Goal: Information Seeking & Learning: Check status

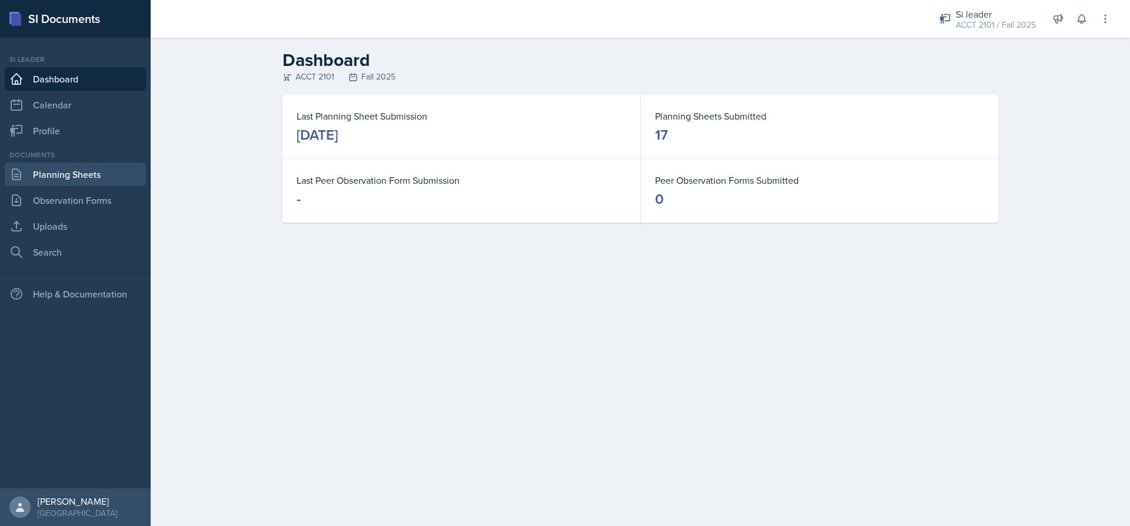
click at [81, 181] on link "Planning Sheets" at bounding box center [75, 174] width 141 height 24
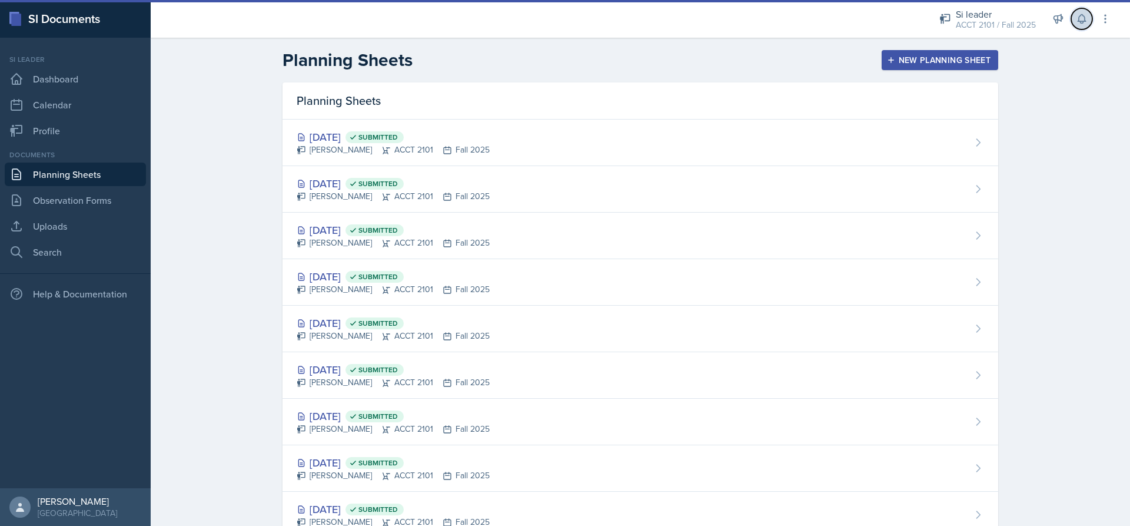
click at [1087, 15] on icon at bounding box center [1082, 19] width 12 height 12
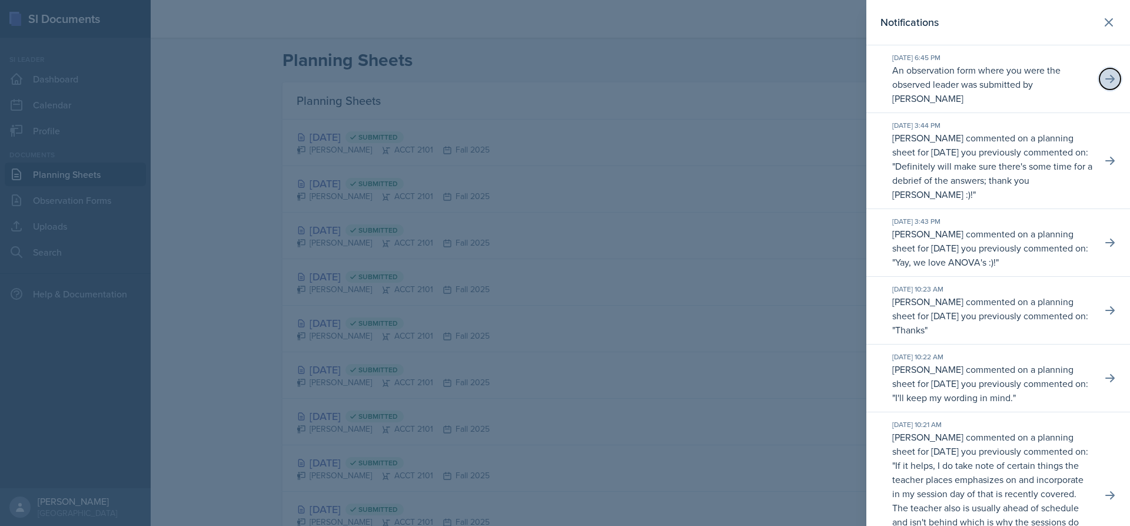
click at [1104, 74] on icon at bounding box center [1110, 79] width 12 height 12
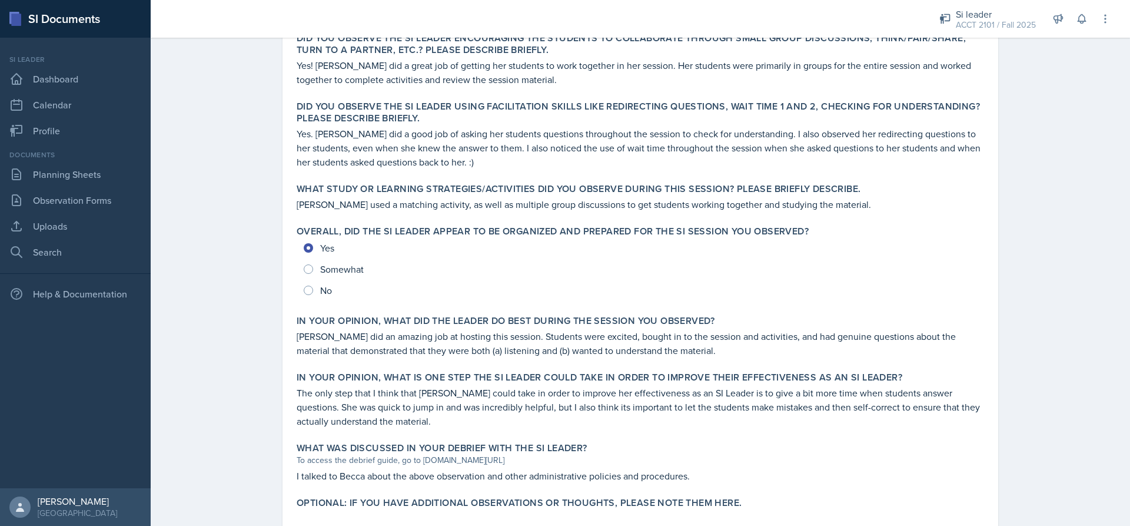
scroll to position [422, 0]
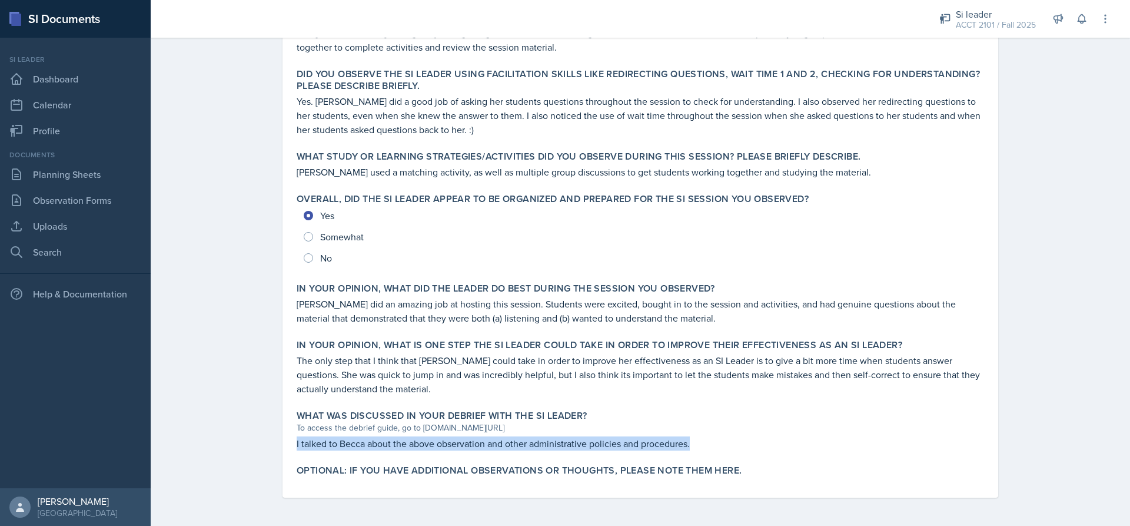
drag, startPoint x: 661, startPoint y: 443, endPoint x: 287, endPoint y: 449, distance: 373.8
click at [292, 449] on div "What was discussed in your debrief with the SI Leader? To access the debrief gu…" at bounding box center [640, 430] width 697 height 50
drag, startPoint x: 502, startPoint y: 475, endPoint x: 708, endPoint y: 450, distance: 208.1
click at [708, 450] on div "What was discussed in your debrief with the SI Leader? To access the debrief gu…" at bounding box center [640, 430] width 697 height 50
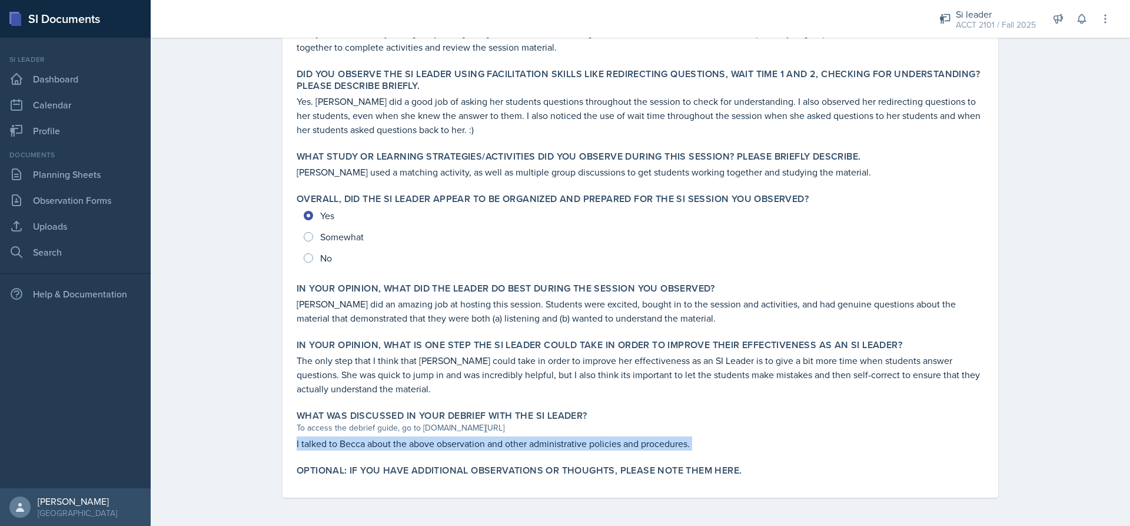
click at [708, 450] on div "What was discussed in your debrief with the SI Leader? To access the debrief gu…" at bounding box center [640, 430] width 697 height 50
drag, startPoint x: 708, startPoint y: 450, endPoint x: 291, endPoint y: 440, distance: 416.9
click at [292, 440] on div "What was discussed in your debrief with the SI Leader? To access the debrief gu…" at bounding box center [640, 430] width 697 height 50
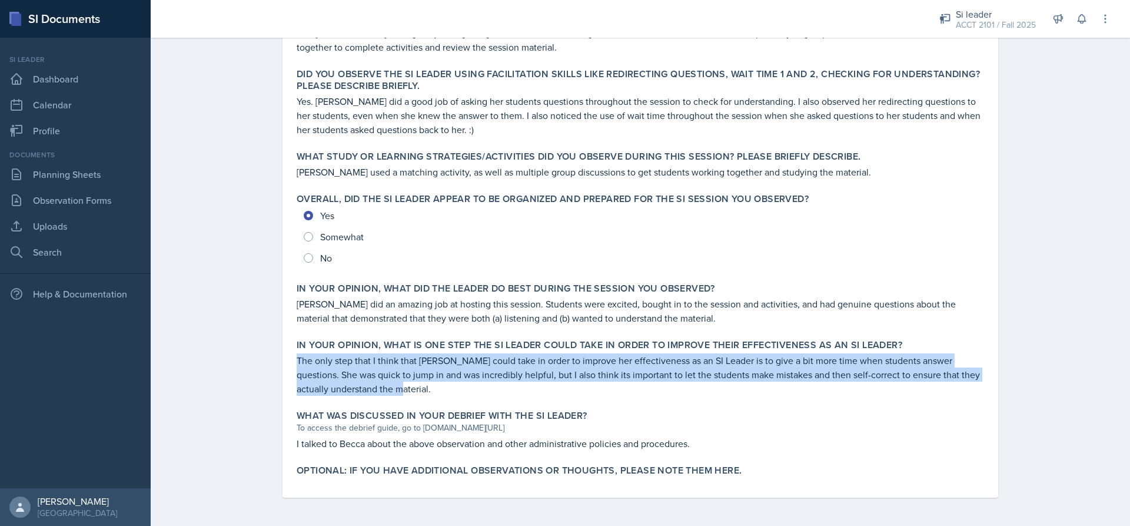
drag, startPoint x: 375, startPoint y: 389, endPoint x: 264, endPoint y: 356, distance: 116.0
click at [264, 356] on div "[PERSON_NAME] Submitted [DEMOGRAPHIC_DATA][PERSON_NAME] [DATE] View Comments Co…" at bounding box center [640, 97] width 753 height 855
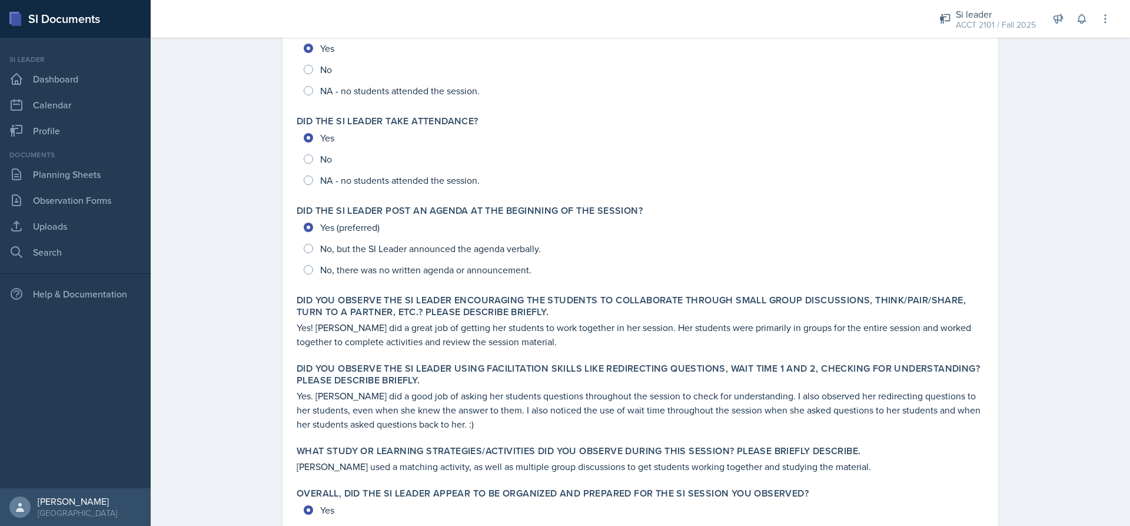
scroll to position [0, 0]
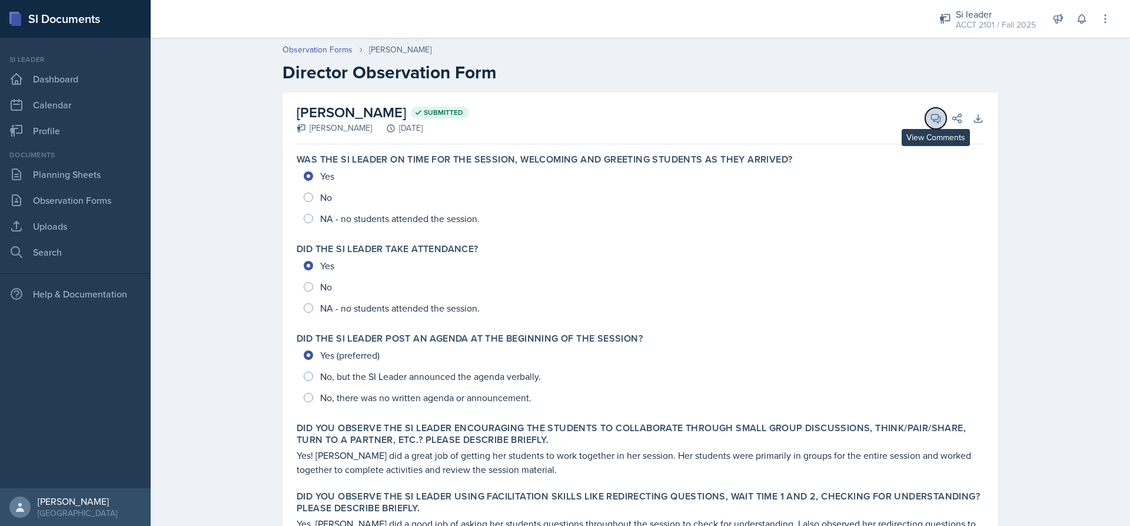
click at [933, 111] on button "View Comments" at bounding box center [935, 118] width 21 height 21
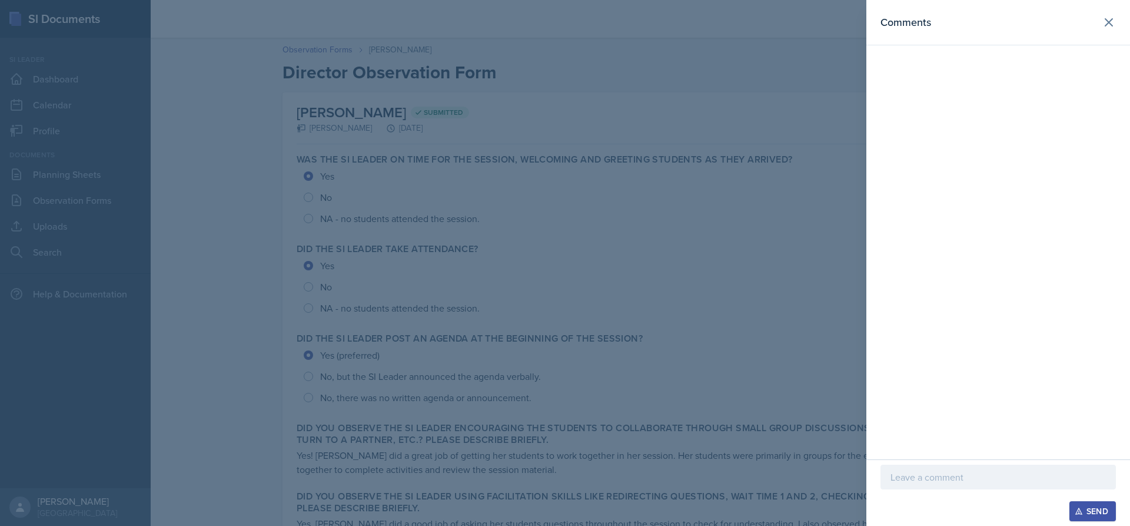
click at [949, 480] on p at bounding box center [998, 477] width 215 height 14
drag, startPoint x: 908, startPoint y: 484, endPoint x: 896, endPoint y: 480, distance: 13.2
click at [896, 480] on p at bounding box center [998, 477] width 215 height 14
click at [1097, 510] on div "Send" at bounding box center [1092, 510] width 31 height 9
click at [1117, 25] on button at bounding box center [1109, 23] width 24 height 24
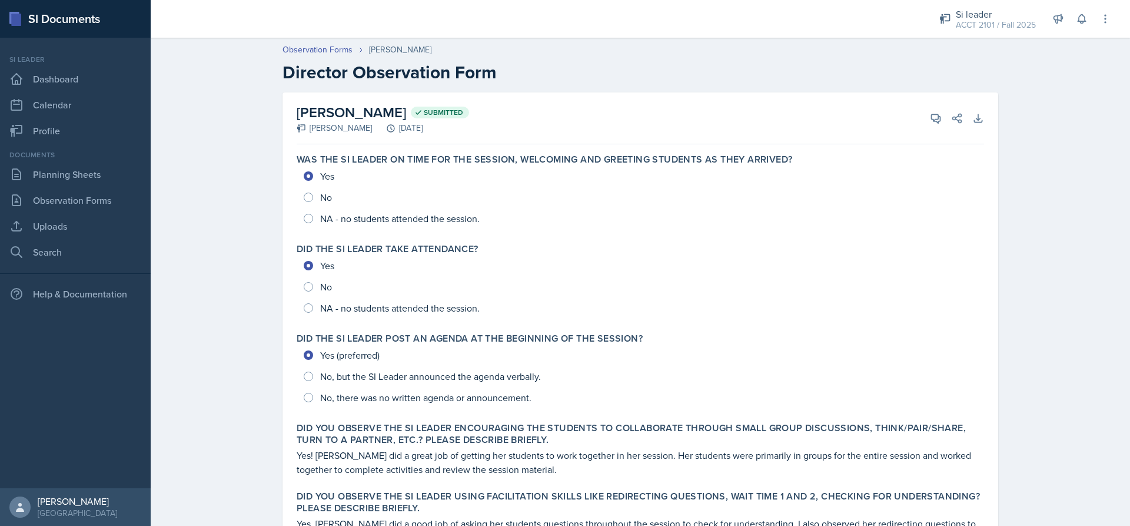
click at [117, 157] on div "Documents" at bounding box center [75, 155] width 141 height 11
click at [69, 127] on link "Profile" at bounding box center [75, 131] width 141 height 24
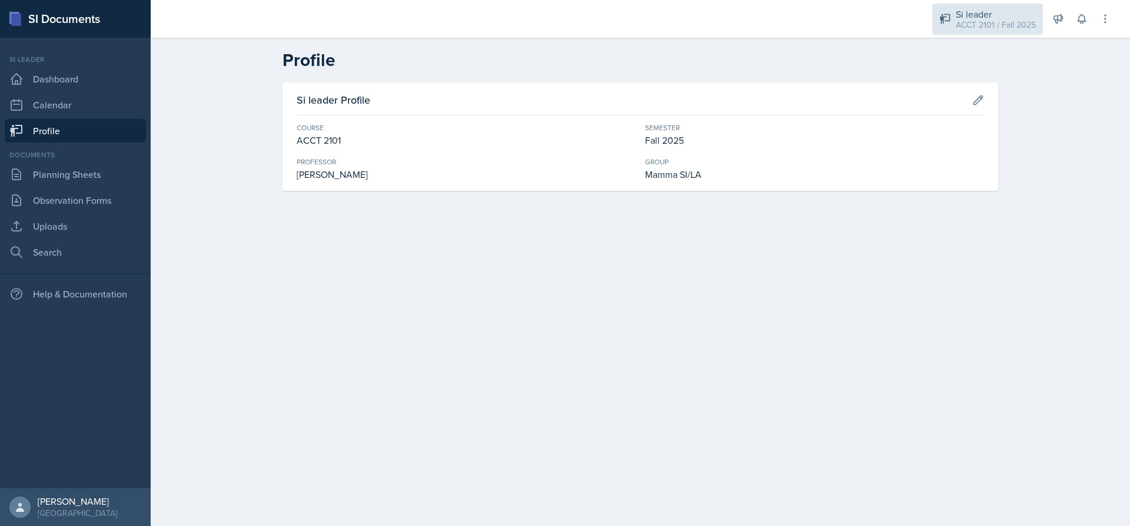
click at [970, 25] on div "ACCT 2101 / Fall 2025" at bounding box center [996, 25] width 80 height 12
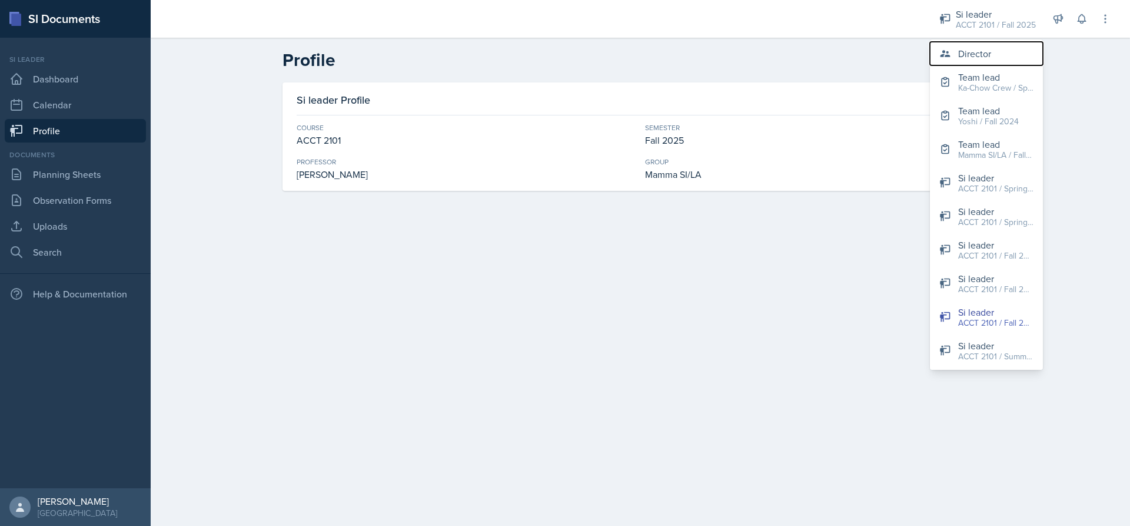
click at [954, 53] on button "Director" at bounding box center [986, 54] width 113 height 24
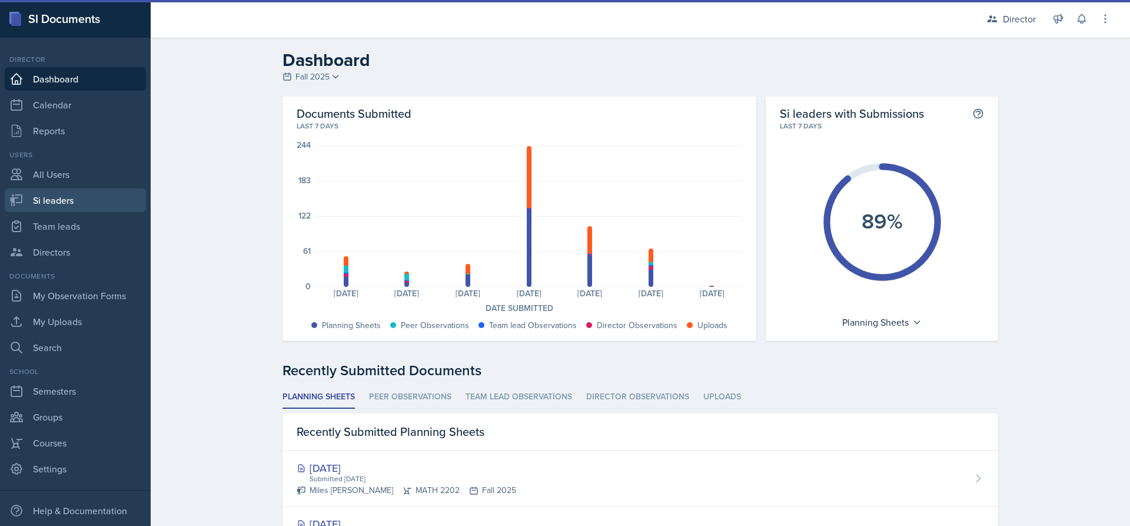
click at [54, 201] on link "Si leaders" at bounding box center [75, 200] width 141 height 24
select select "2bed604d-1099-4043-b1bc-2365e8740244"
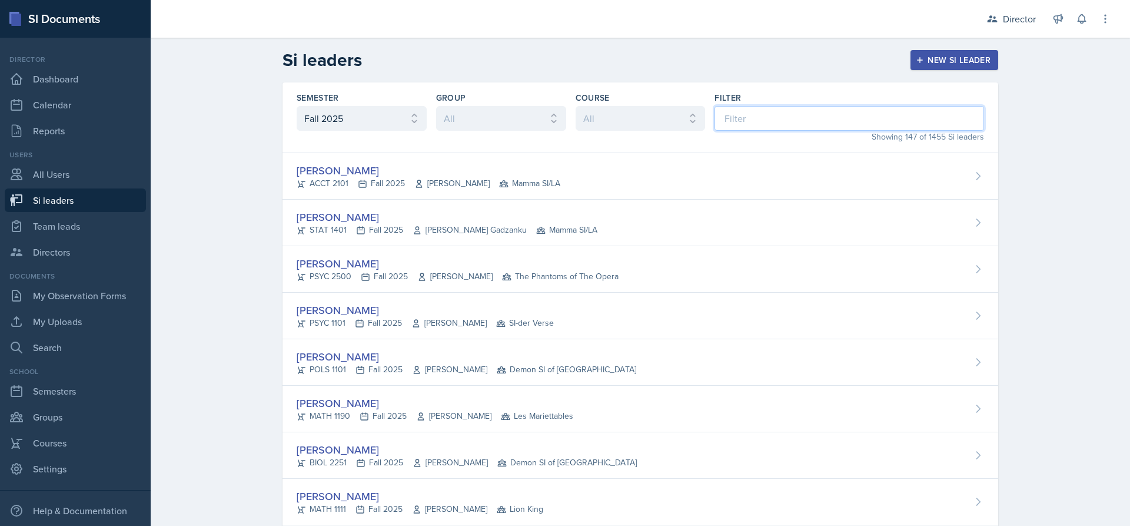
click at [739, 115] on input at bounding box center [850, 118] width 270 height 25
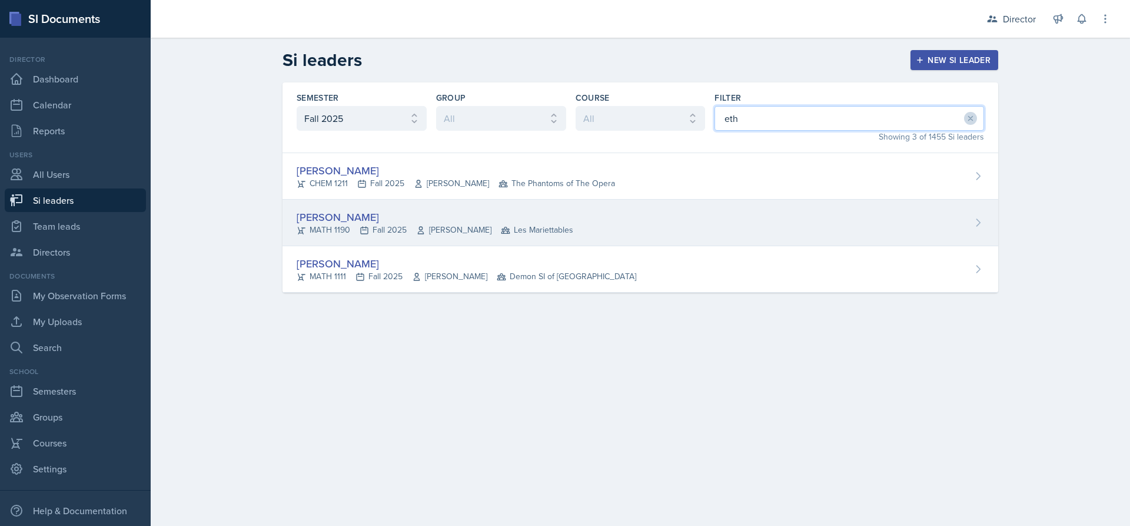
type input "eth"
click at [472, 230] on span "[PERSON_NAME]" at bounding box center [453, 230] width 75 height 12
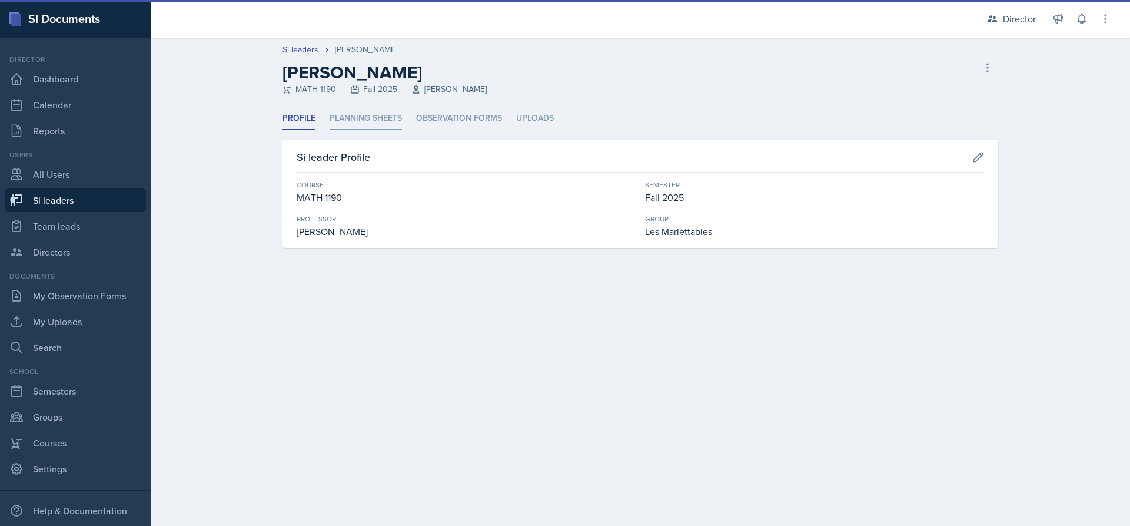
click at [368, 117] on li "Planning Sheets" at bounding box center [366, 118] width 72 height 23
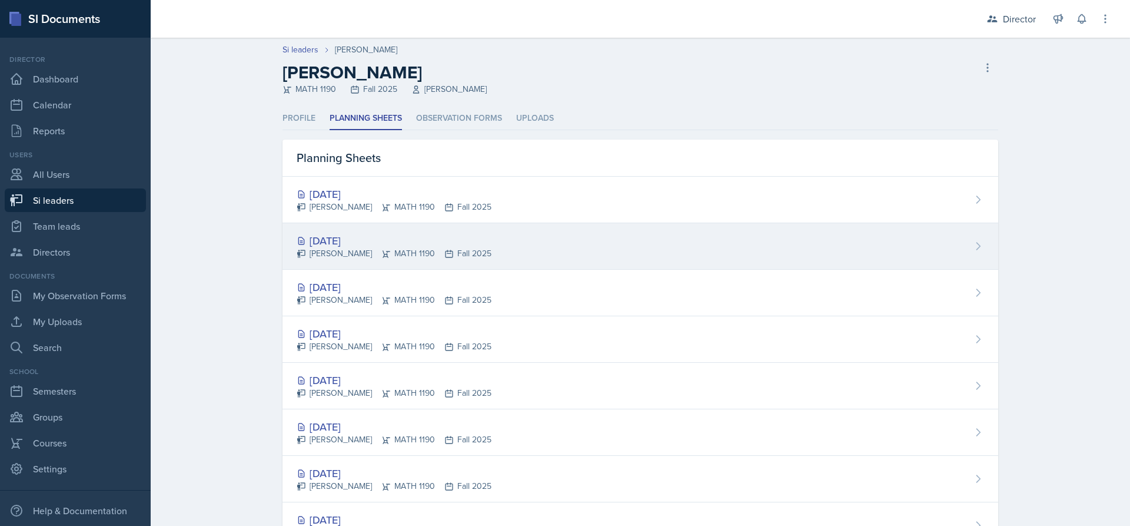
click at [331, 233] on div "[DATE]" at bounding box center [394, 241] width 195 height 16
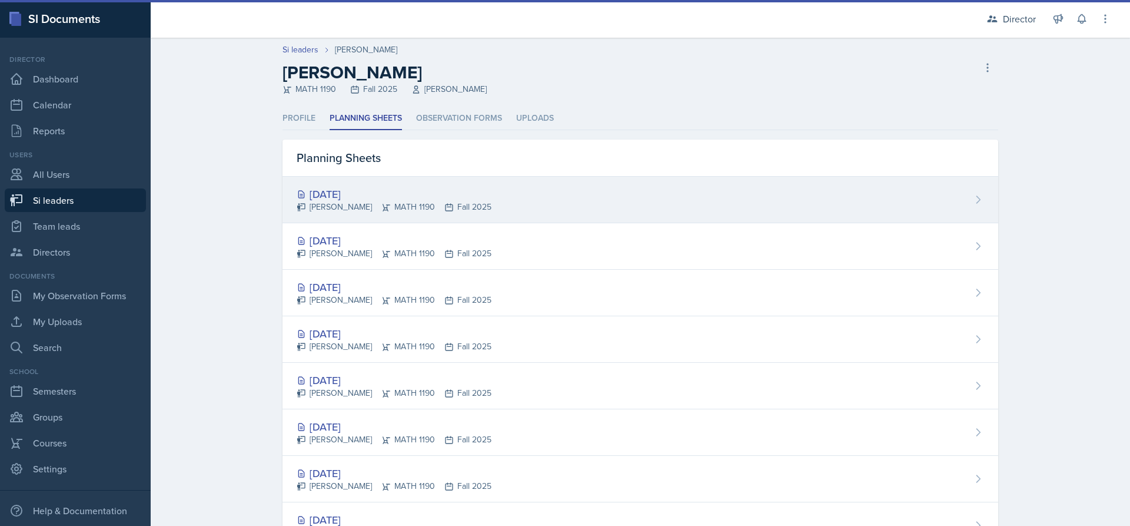
click at [403, 195] on div "[DATE]" at bounding box center [394, 194] width 195 height 16
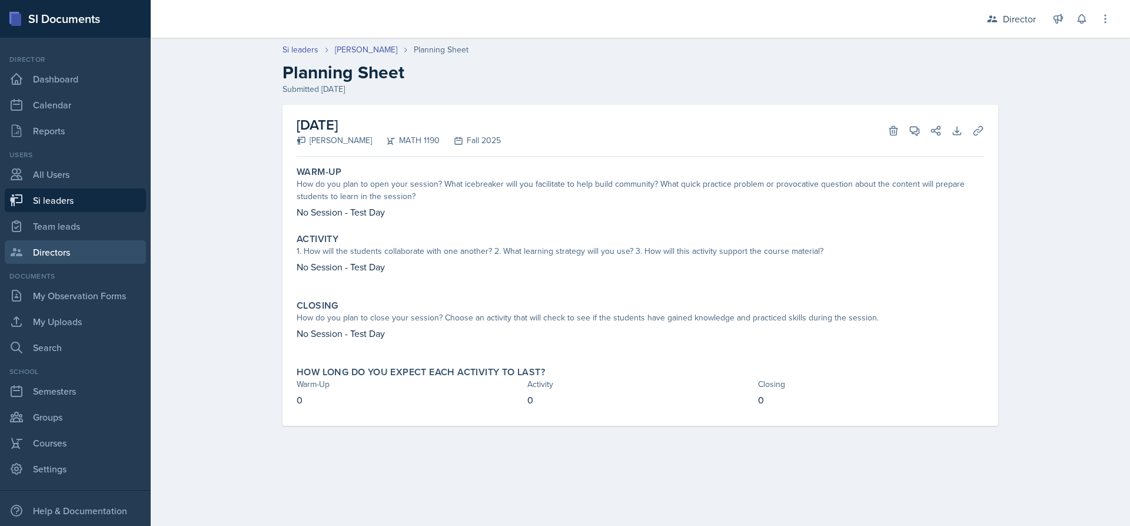
click at [84, 254] on link "Directors" at bounding box center [75, 252] width 141 height 24
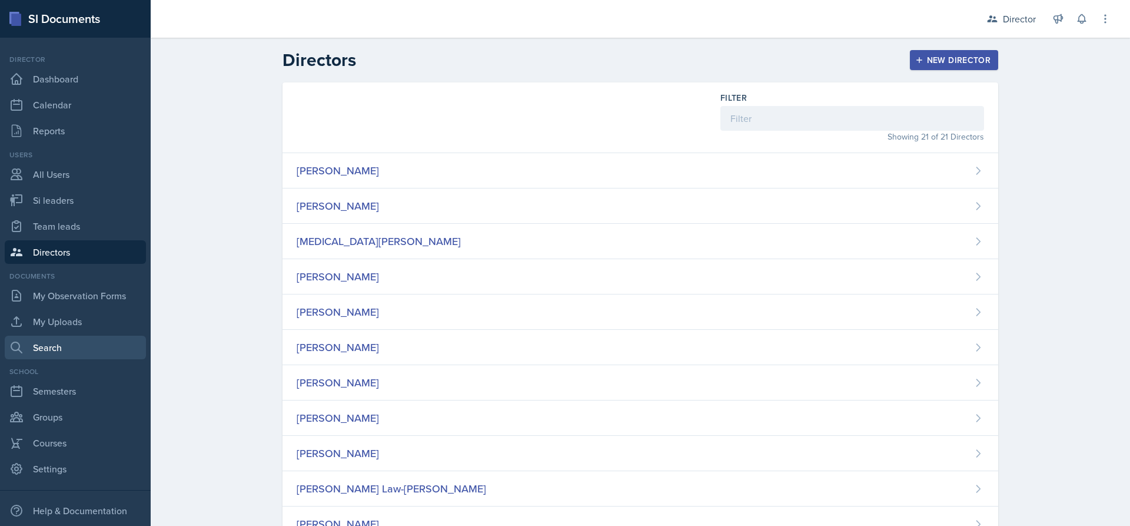
click at [71, 340] on link "Search" at bounding box center [75, 348] width 141 height 24
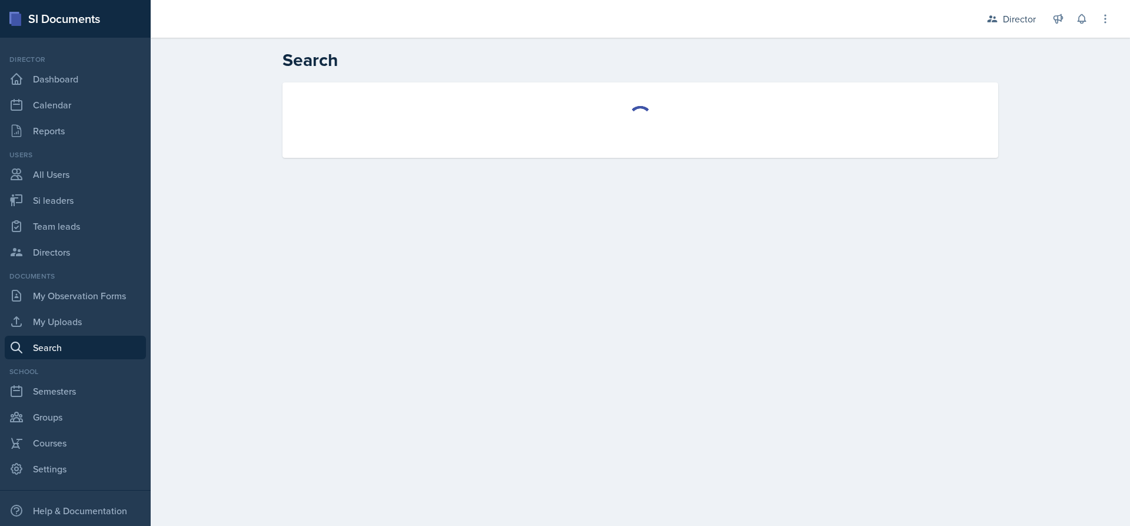
select select "all"
select select "1"
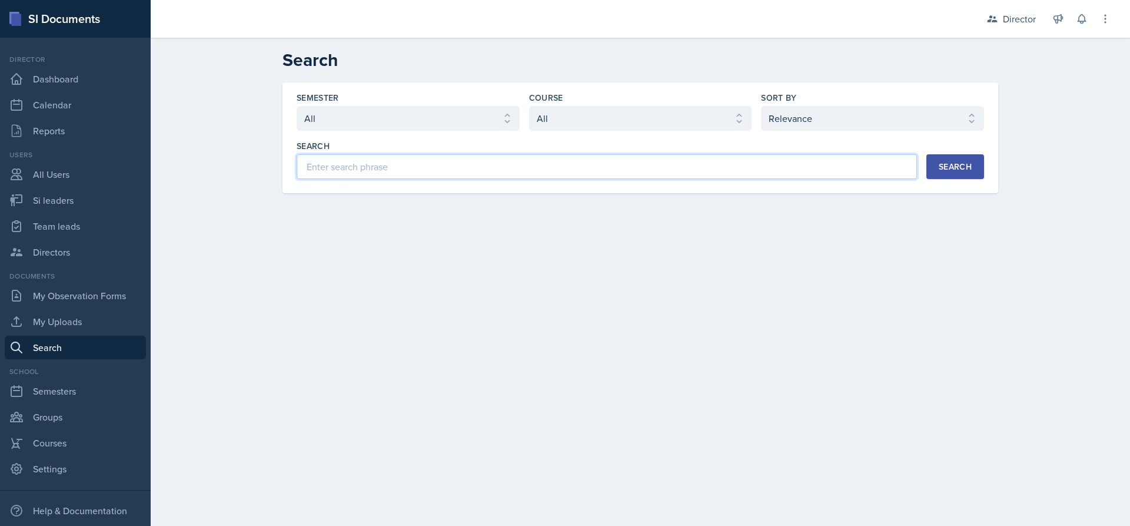
click at [709, 177] on input at bounding box center [607, 166] width 620 height 25
type input "no session"
click at [942, 171] on button "Search" at bounding box center [956, 166] width 58 height 25
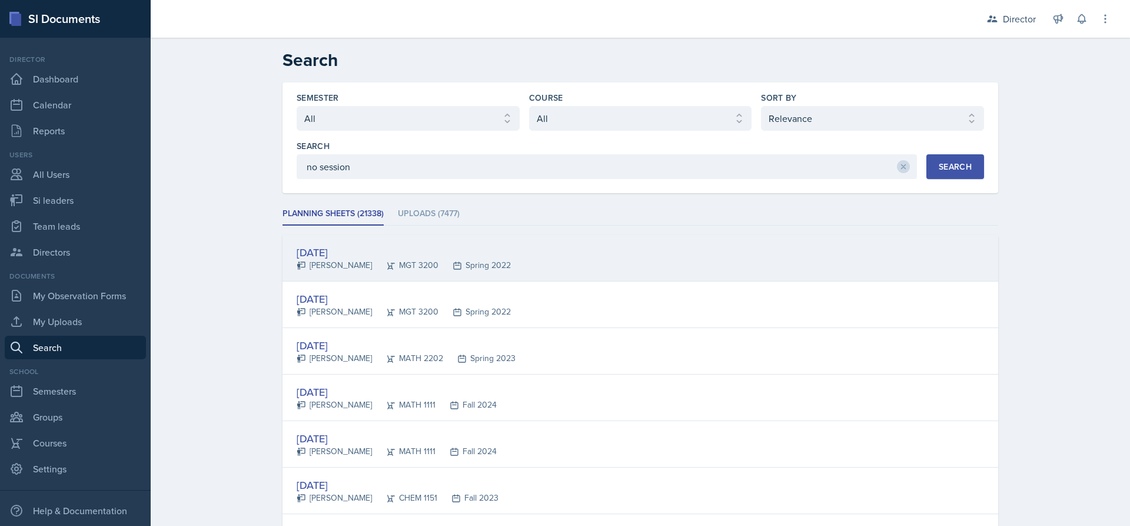
click at [325, 250] on div "[DATE]" at bounding box center [404, 252] width 214 height 16
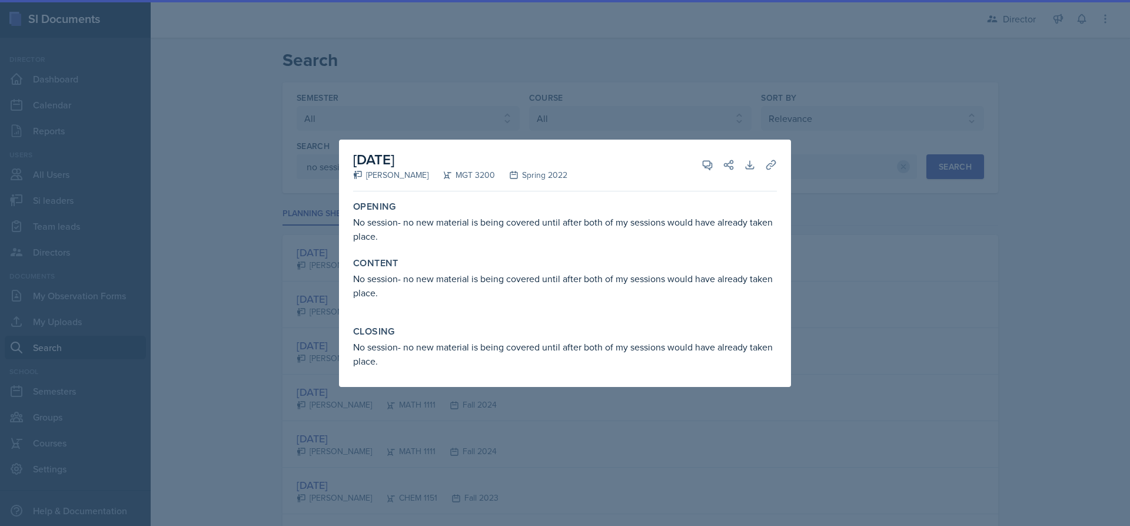
click at [864, 282] on div at bounding box center [565, 263] width 1130 height 526
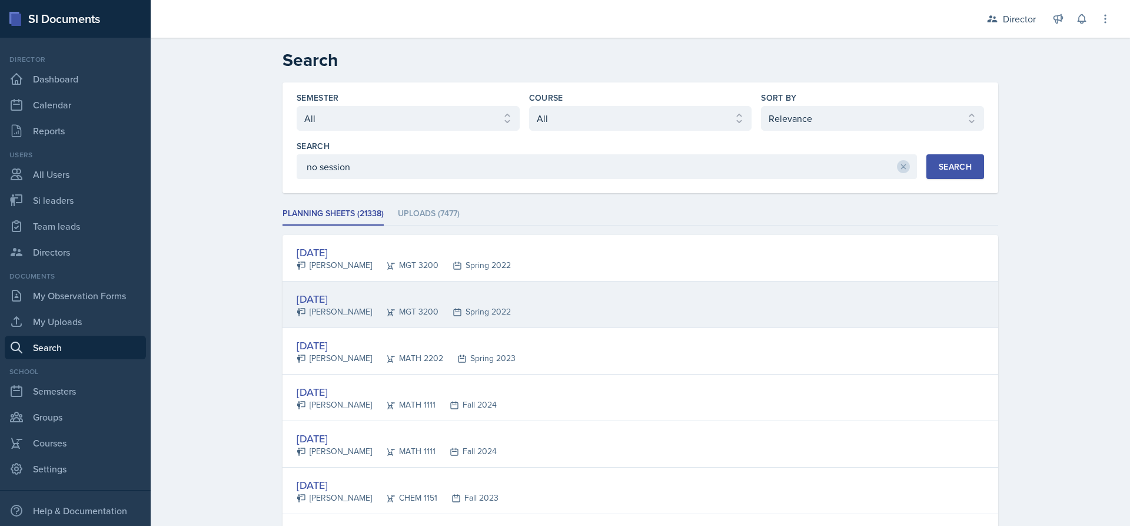
click at [338, 313] on div "[PERSON_NAME]" at bounding box center [334, 312] width 75 height 12
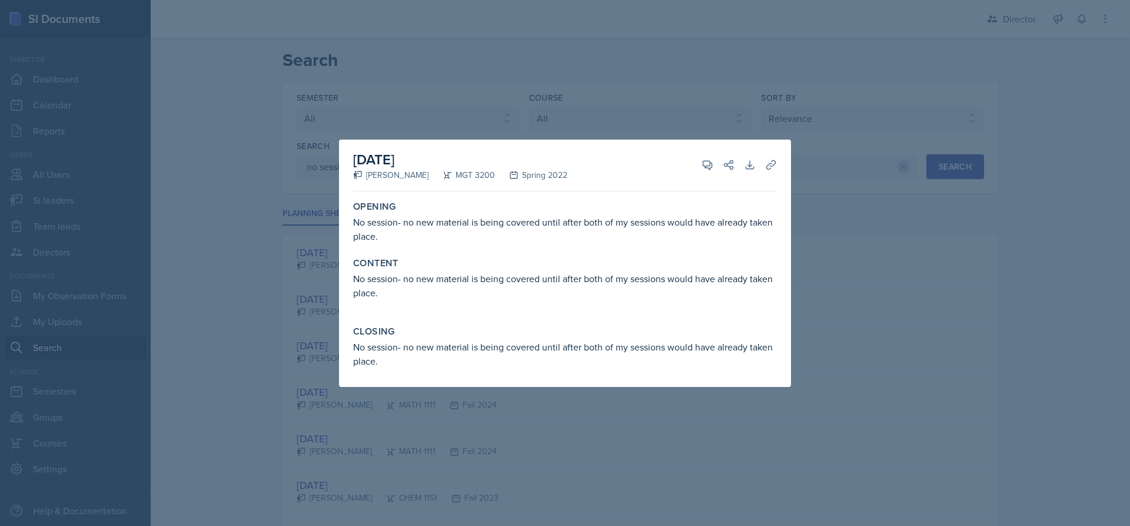
click at [935, 302] on div at bounding box center [565, 263] width 1130 height 526
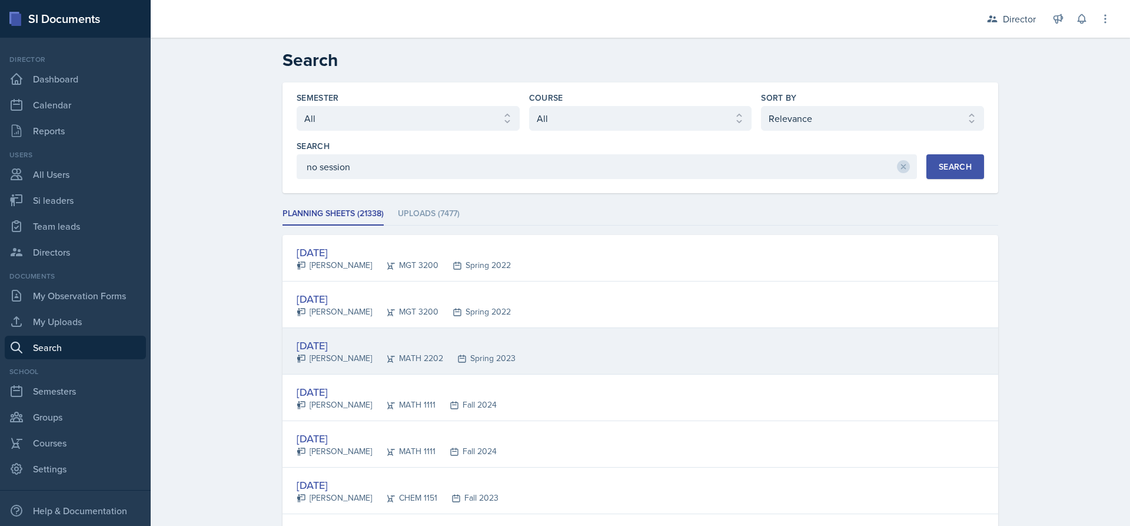
click at [320, 351] on div "[DATE]" at bounding box center [406, 345] width 219 height 16
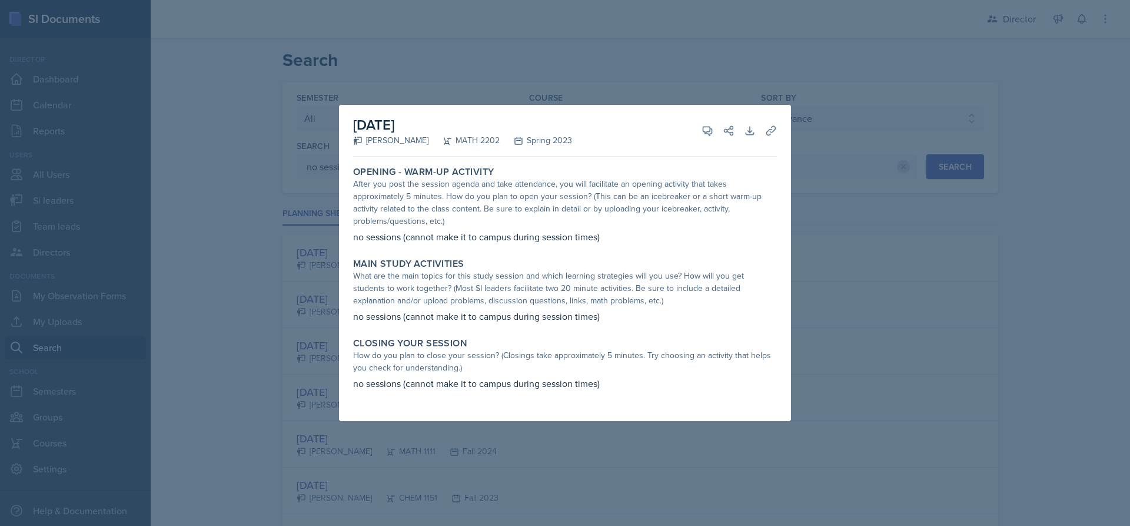
click at [924, 237] on div at bounding box center [565, 263] width 1130 height 526
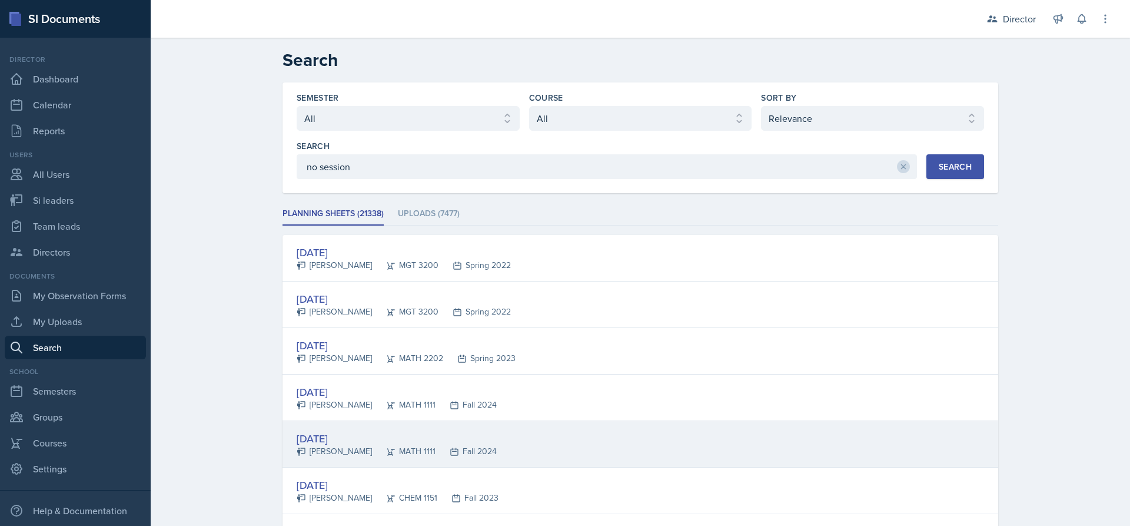
click at [341, 434] on div "[DATE]" at bounding box center [397, 438] width 200 height 16
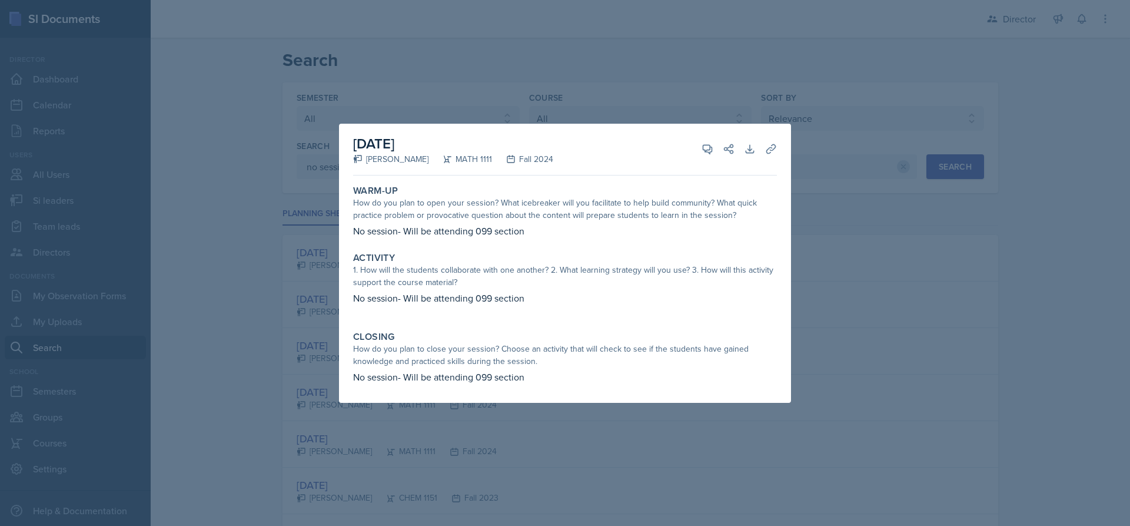
click at [818, 316] on div at bounding box center [565, 263] width 1130 height 526
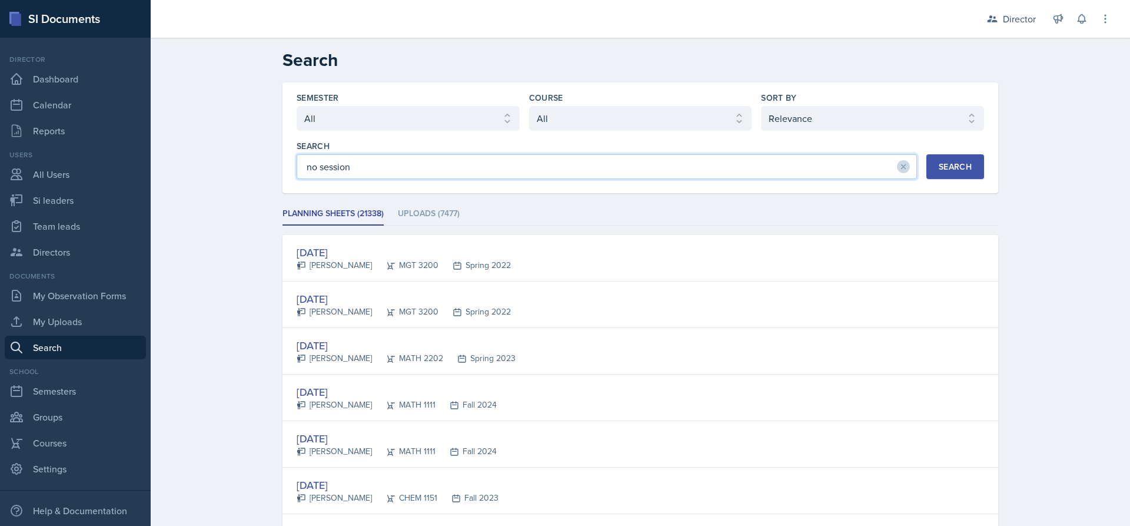
drag, startPoint x: 400, startPoint y: 174, endPoint x: 169, endPoint y: 168, distance: 230.8
click at [671, 207] on ul "Planning Sheets (21338) Uploads (7477)" at bounding box center [641, 213] width 716 height 23
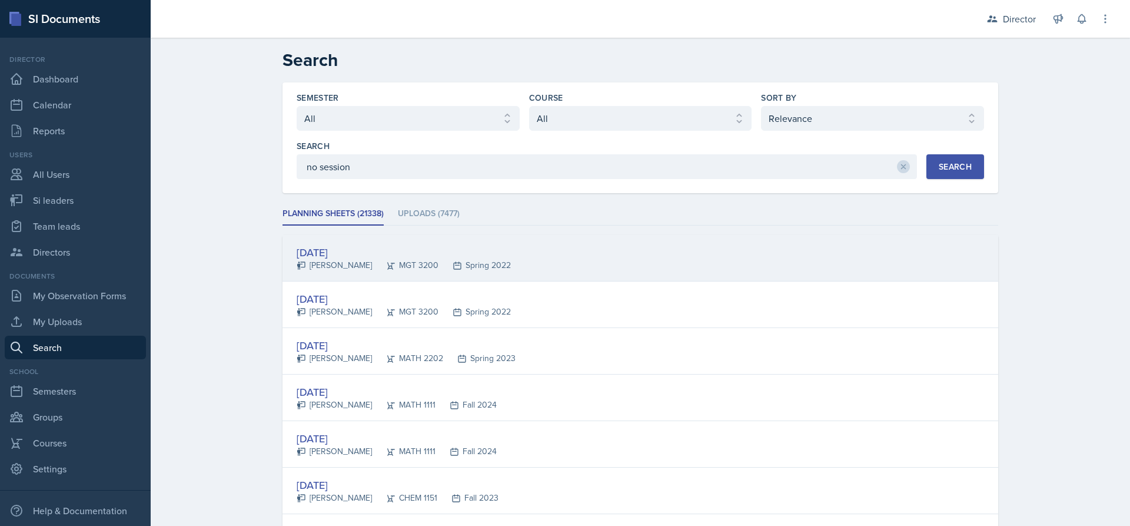
click at [608, 251] on div "[DATE] [PERSON_NAME] MGT 3200 Spring 2022" at bounding box center [641, 258] width 716 height 47
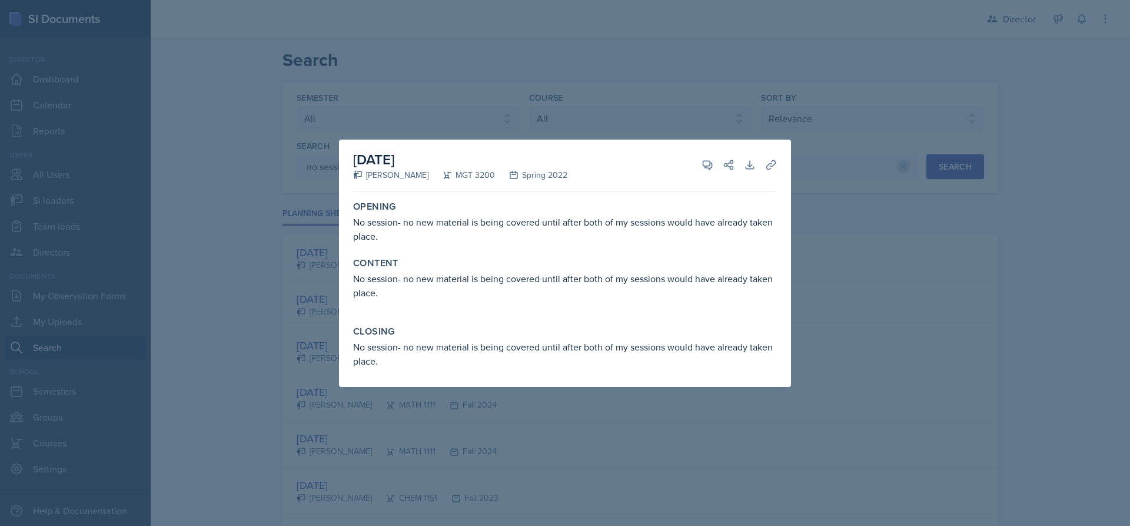
click at [567, 152] on h2 "[DATE]" at bounding box center [460, 159] width 214 height 21
click at [906, 263] on div at bounding box center [565, 263] width 1130 height 526
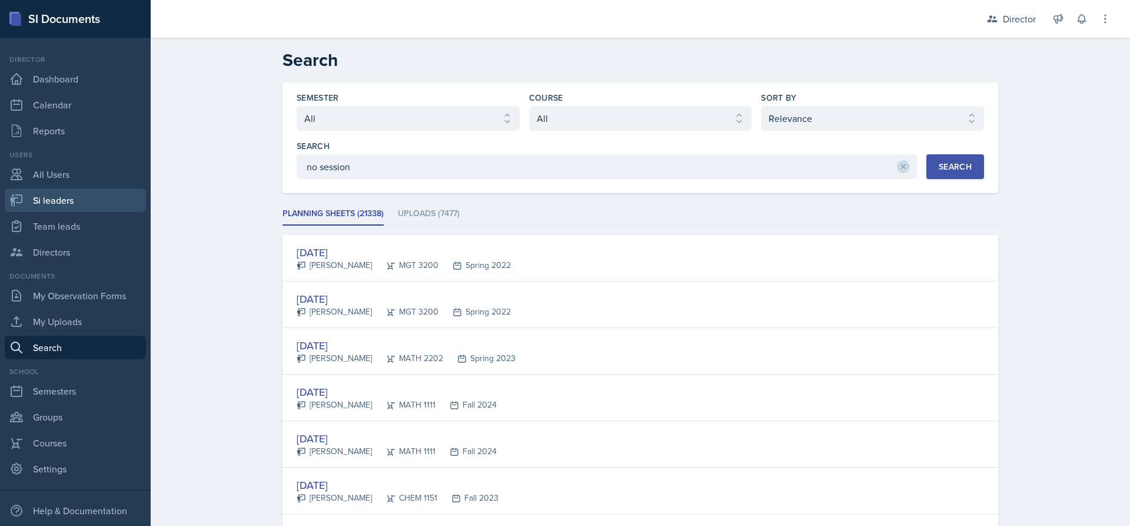
click at [62, 207] on link "Si leaders" at bounding box center [75, 200] width 141 height 24
select select "2bed604d-1099-4043-b1bc-2365e8740244"
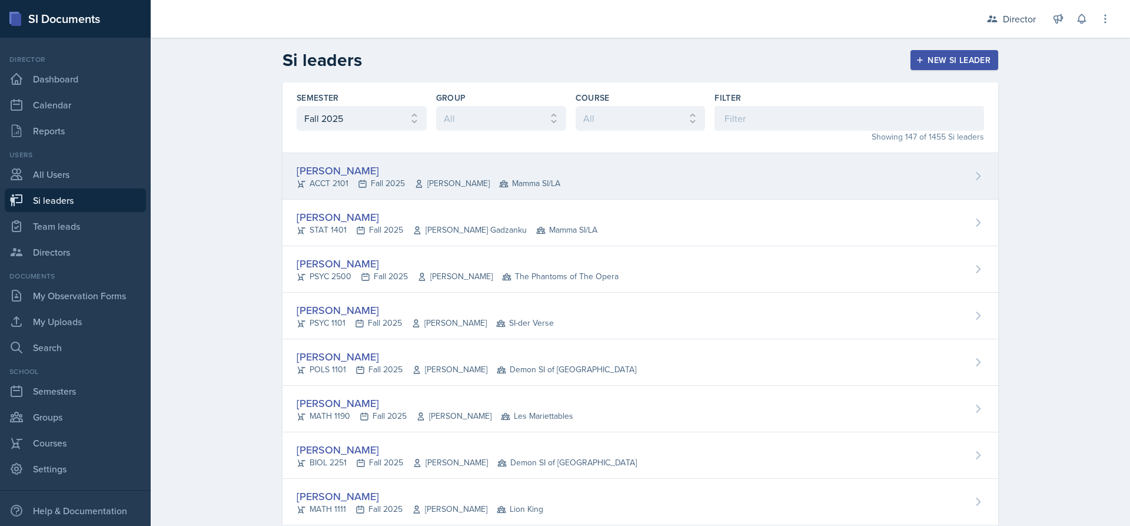
click at [537, 192] on div "[PERSON_NAME] ACCT 2101 Fall 2025 [PERSON_NAME] Mamma SI/LA" at bounding box center [641, 176] width 716 height 47
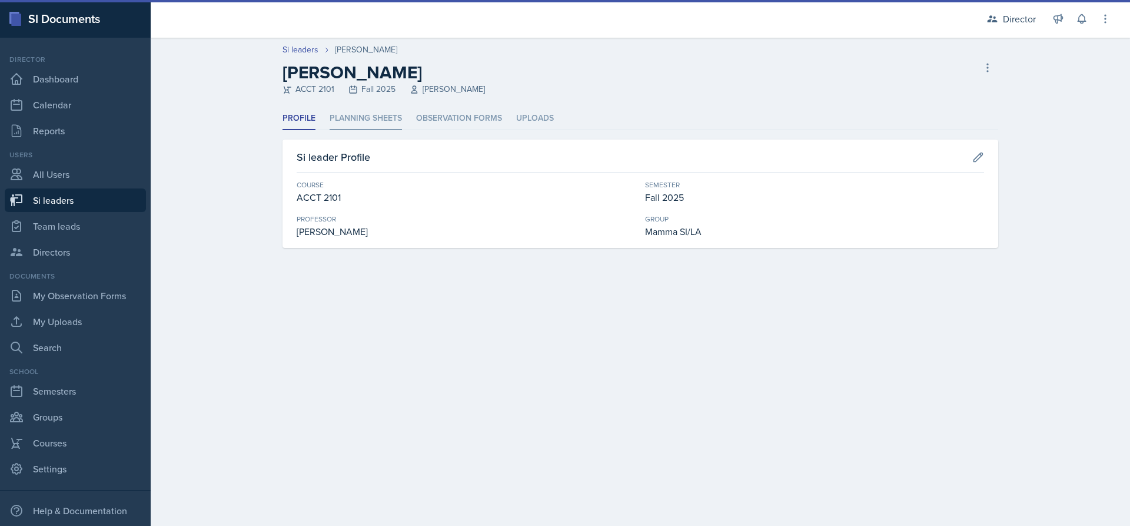
click at [373, 127] on li "Planning Sheets" at bounding box center [366, 118] width 72 height 23
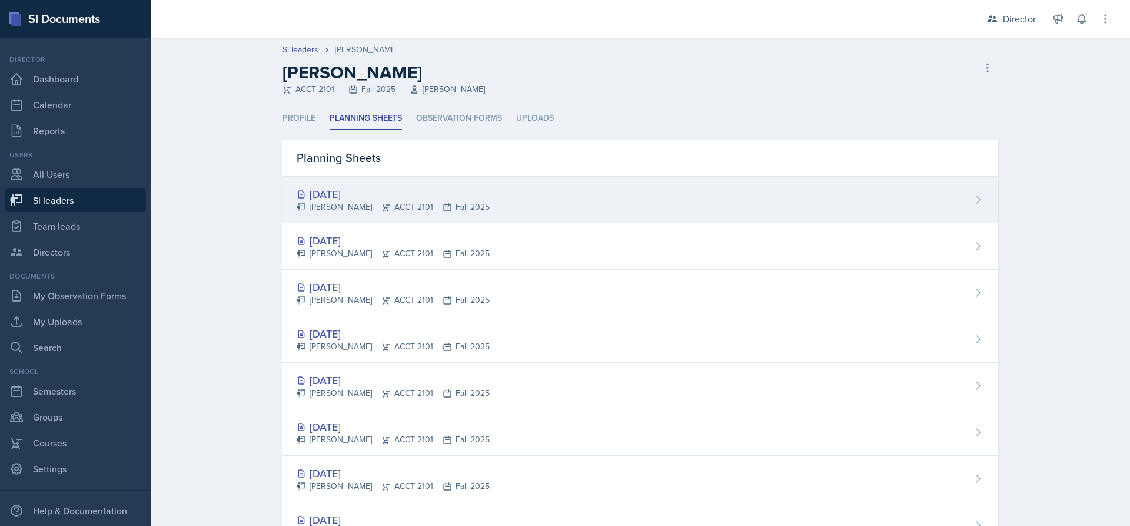
click at [363, 214] on div "[DATE] [PERSON_NAME] ACCT 2101 Fall 2025" at bounding box center [641, 200] width 716 height 47
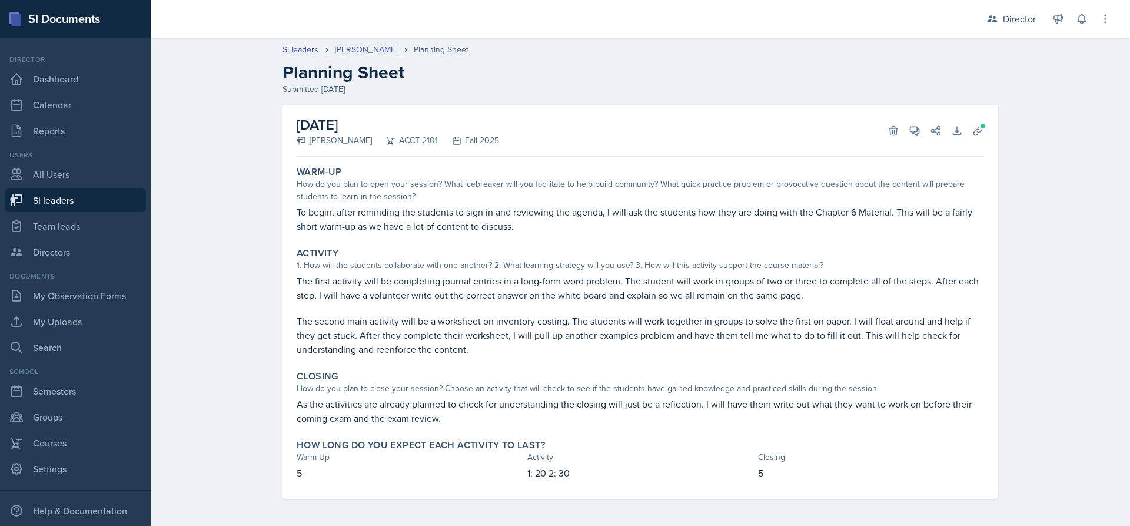
scroll to position [1, 0]
drag, startPoint x: 475, startPoint y: 293, endPoint x: 854, endPoint y: 301, distance: 379.2
click at [854, 301] on div "The first activity will be completing journal entries in a long-form word probl…" at bounding box center [641, 314] width 688 height 82
click at [854, 301] on p at bounding box center [641, 307] width 688 height 12
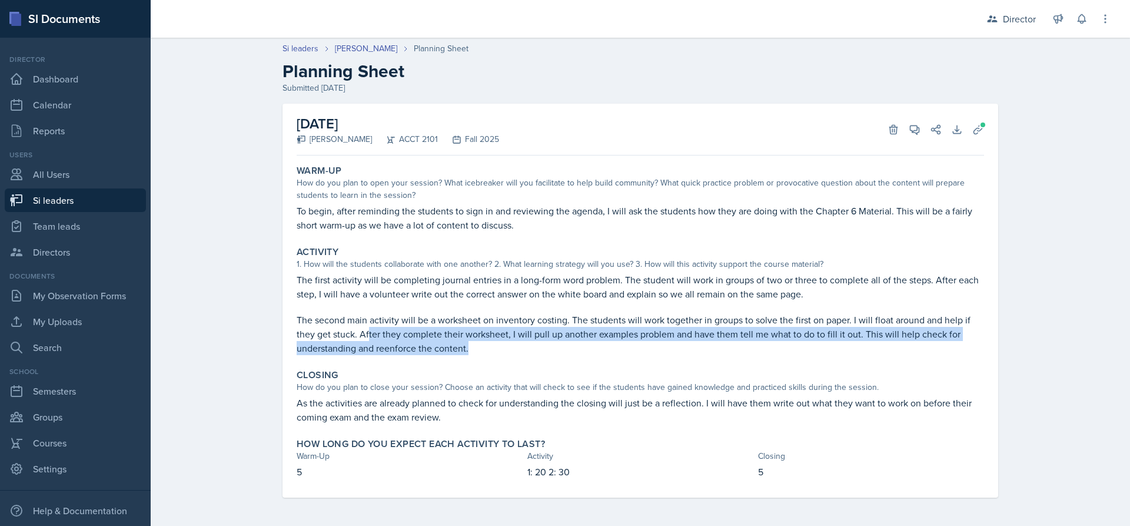
drag, startPoint x: 364, startPoint y: 331, endPoint x: 504, endPoint y: 350, distance: 140.9
click at [504, 350] on p "The second main activity will be a worksheet on inventory costing. The students…" at bounding box center [641, 334] width 688 height 42
click at [514, 351] on p "The second main activity will be a worksheet on inventory costing. The students…" at bounding box center [641, 334] width 688 height 42
